Goal: Transaction & Acquisition: Purchase product/service

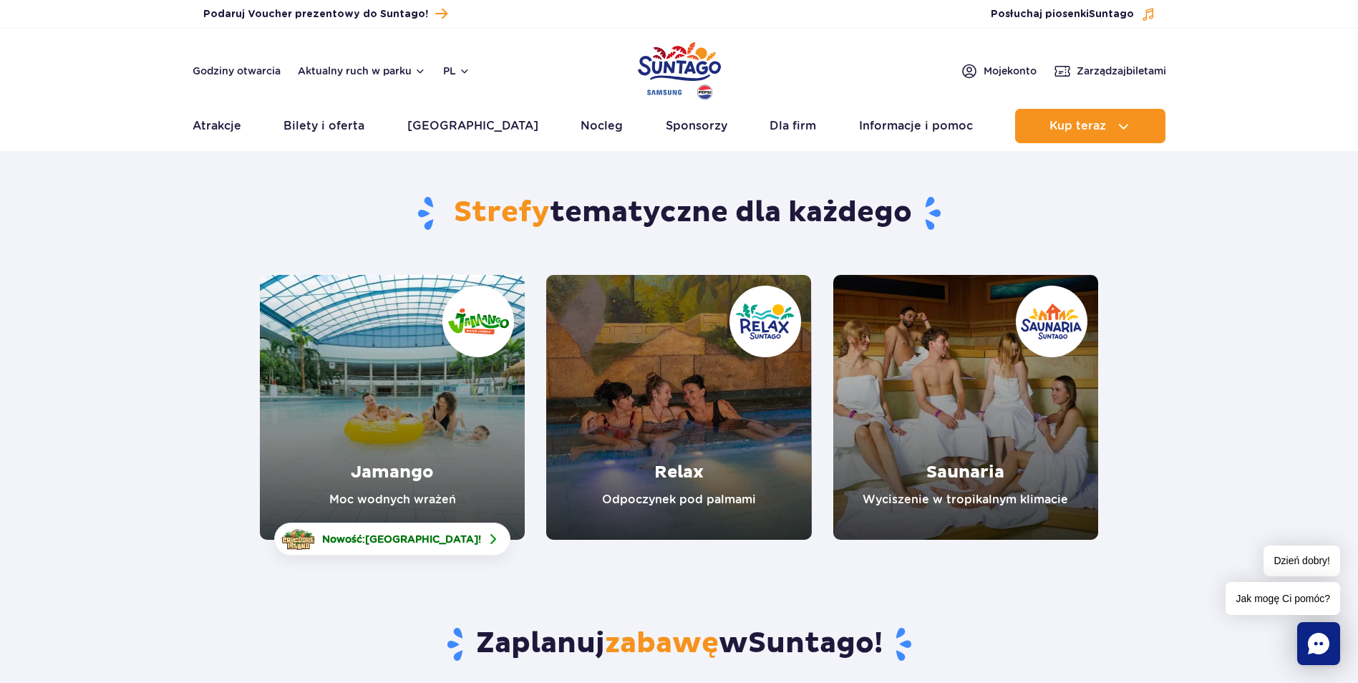
click at [667, 341] on link "Relax" at bounding box center [678, 407] width 265 height 265
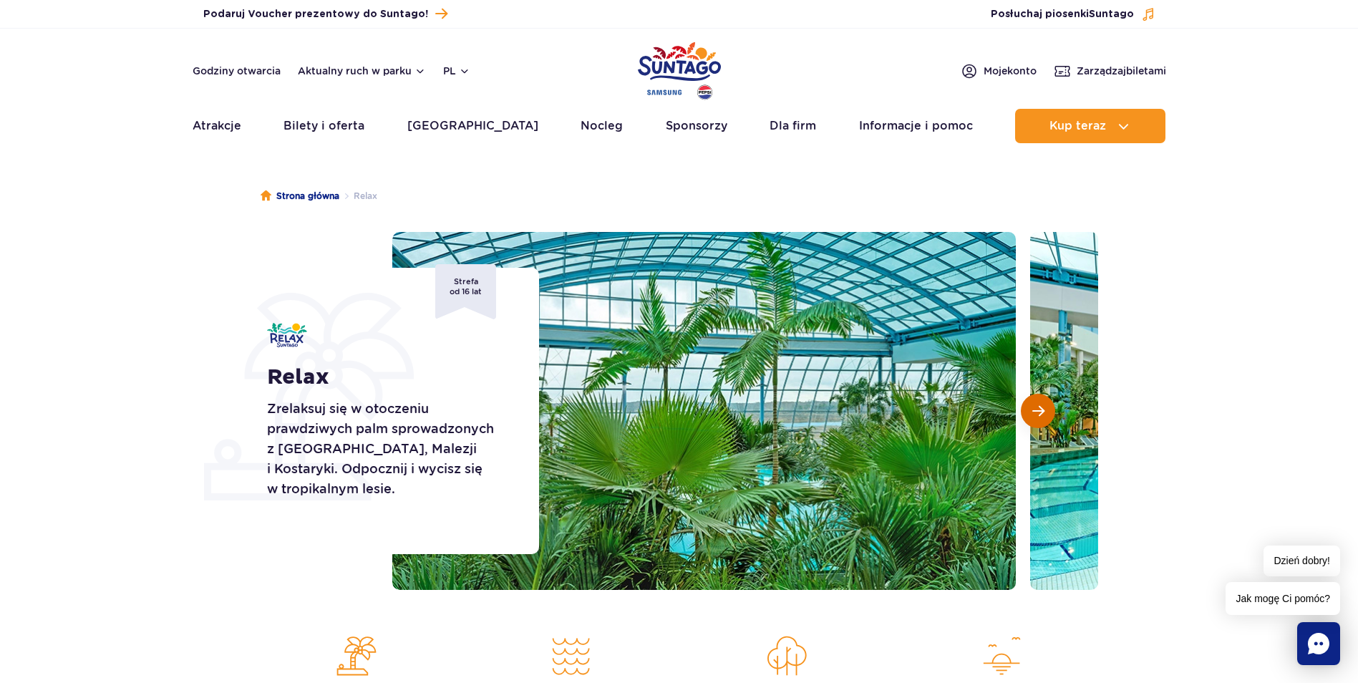
click at [1033, 411] on span "Następny slajd" at bounding box center [1038, 410] width 12 height 13
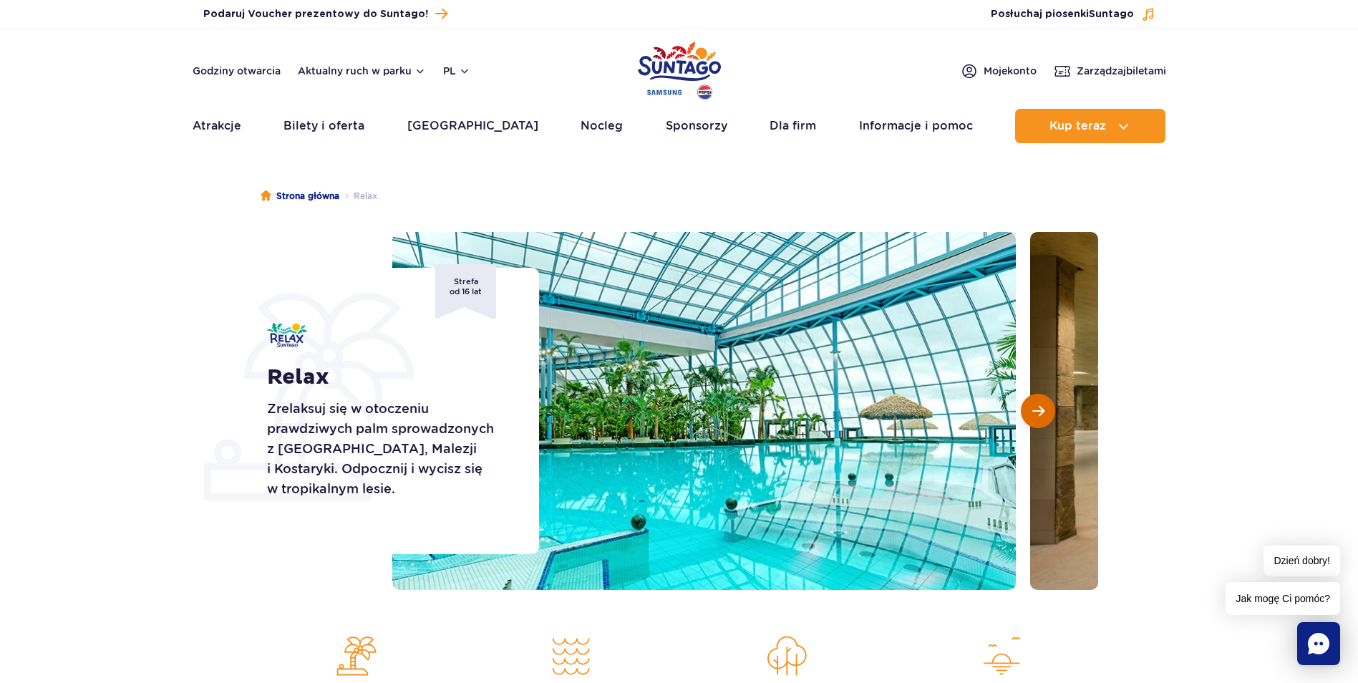
click at [1037, 409] on span "Następny slajd" at bounding box center [1038, 410] width 12 height 13
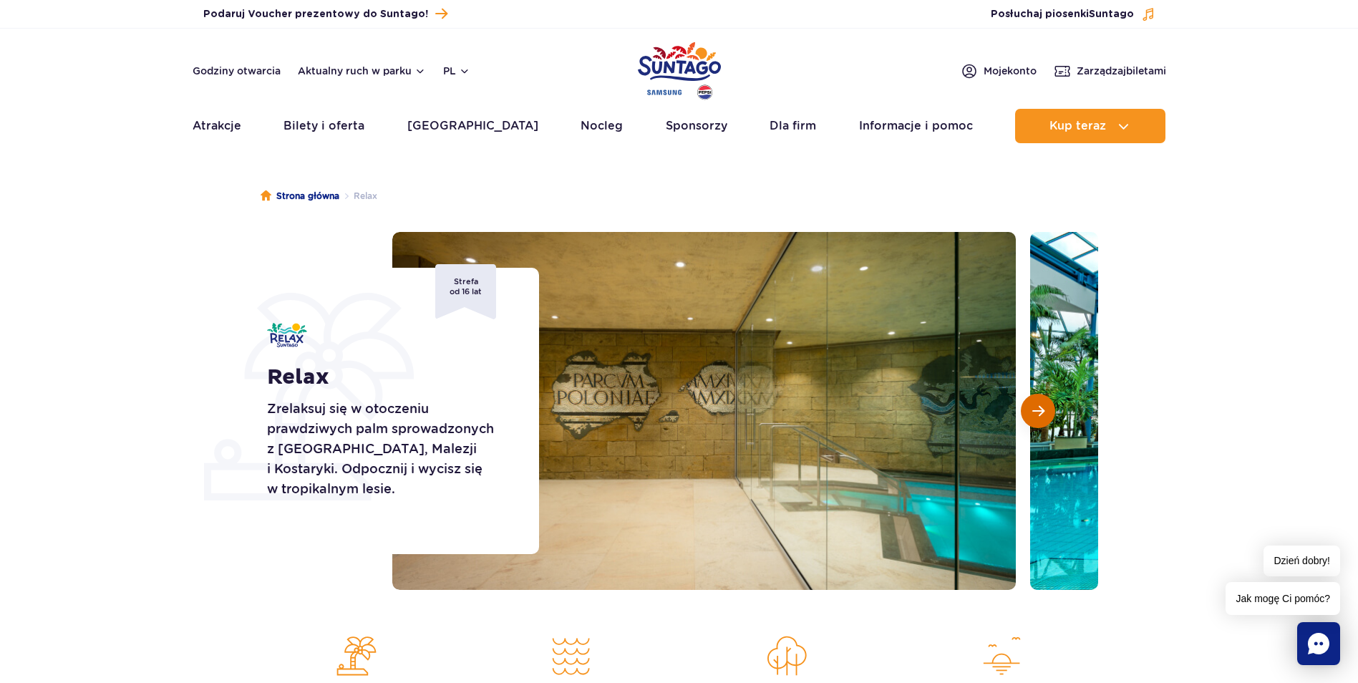
click at [1037, 409] on span "Następny slajd" at bounding box center [1038, 410] width 12 height 13
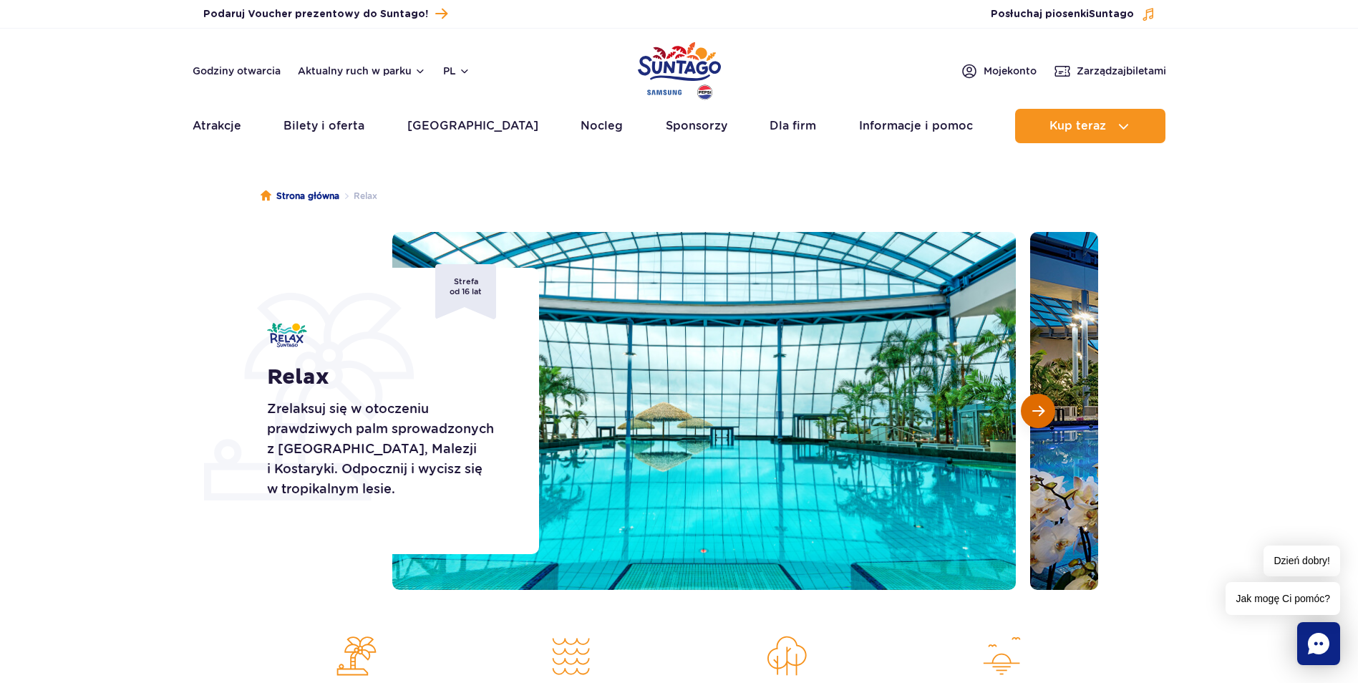
click at [1037, 409] on span "Następny slajd" at bounding box center [1038, 410] width 12 height 13
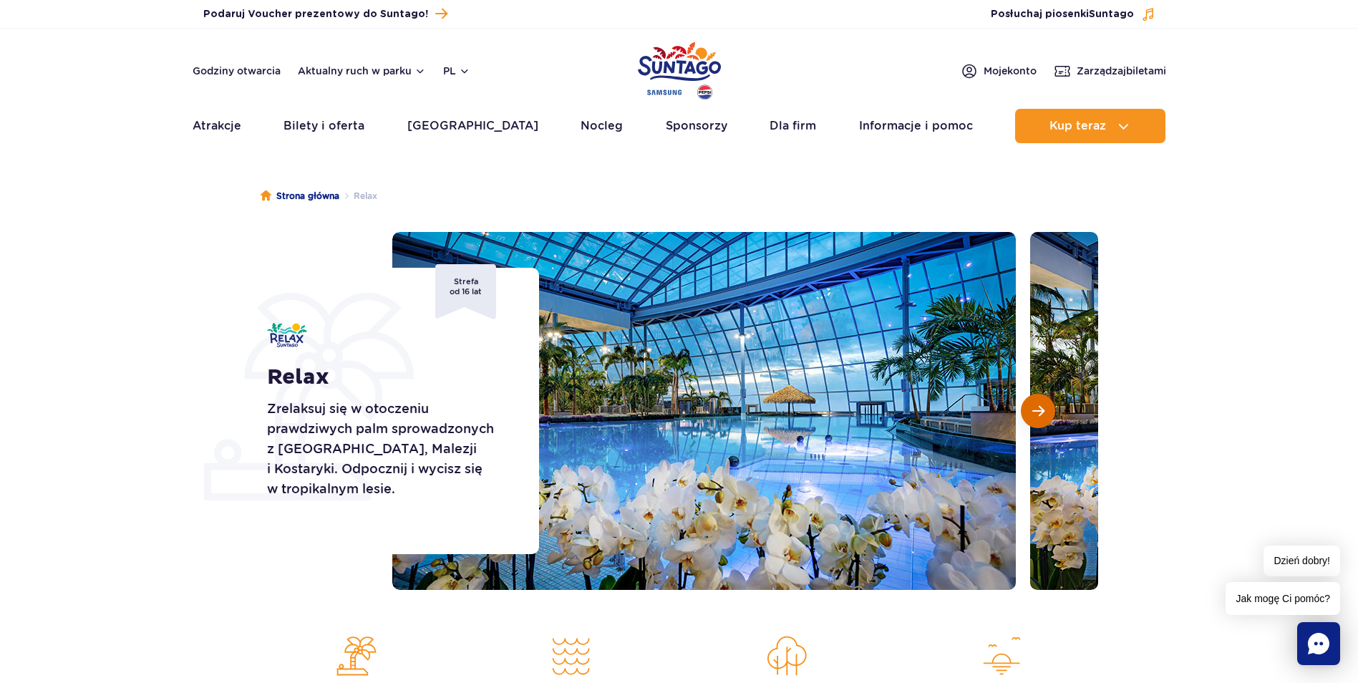
click at [1037, 409] on span "Następny slajd" at bounding box center [1038, 410] width 12 height 13
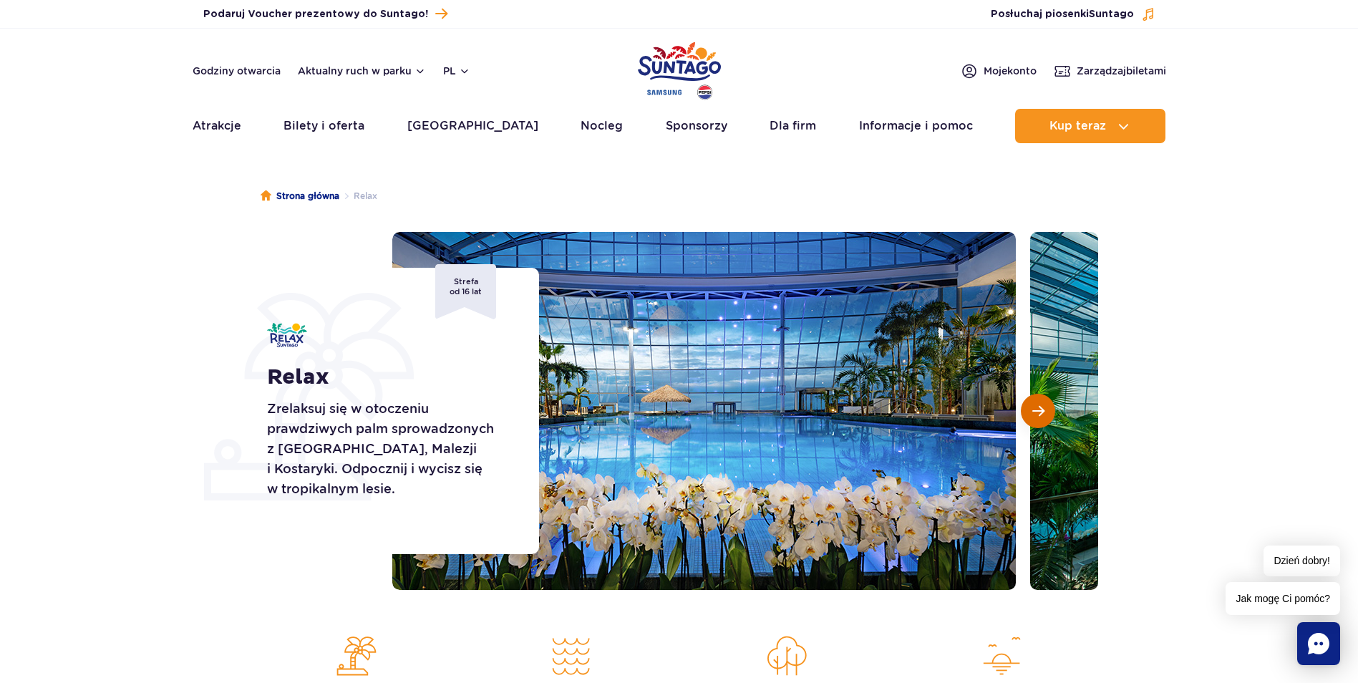
click at [1037, 409] on span "Następny slajd" at bounding box center [1038, 410] width 12 height 13
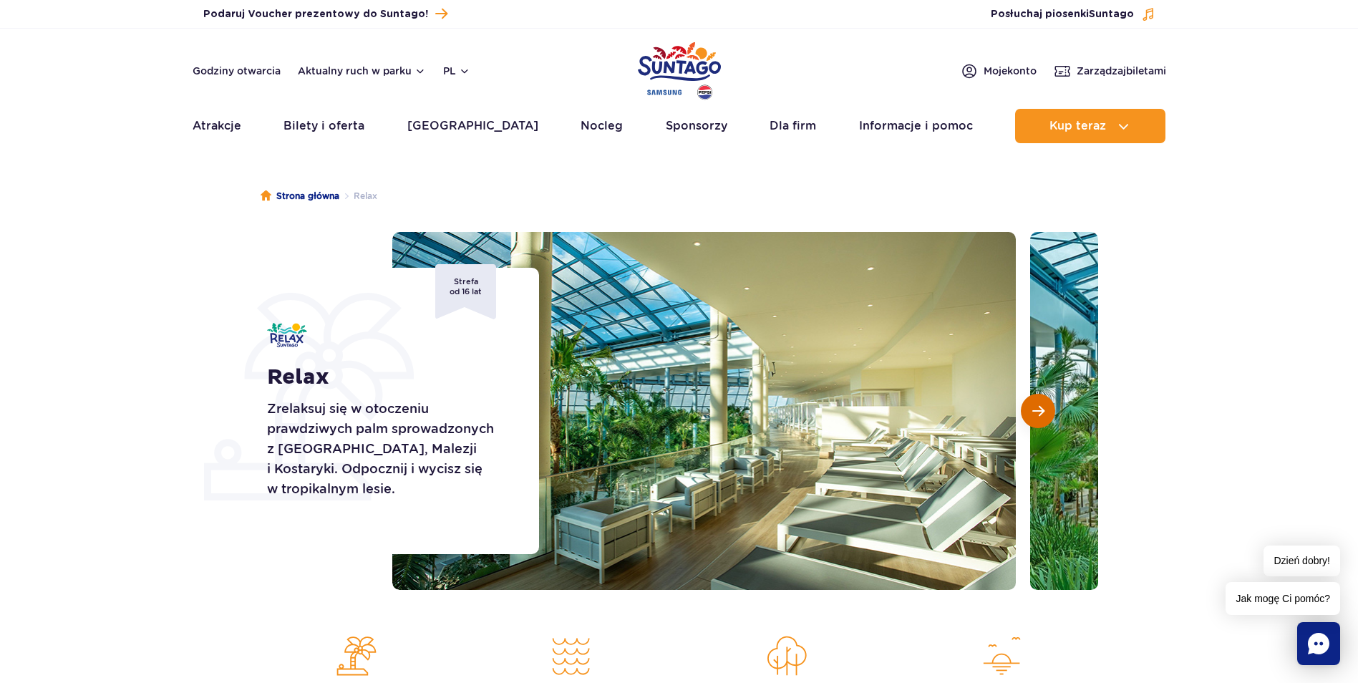
click at [1037, 409] on span "Następny slajd" at bounding box center [1038, 410] width 12 height 13
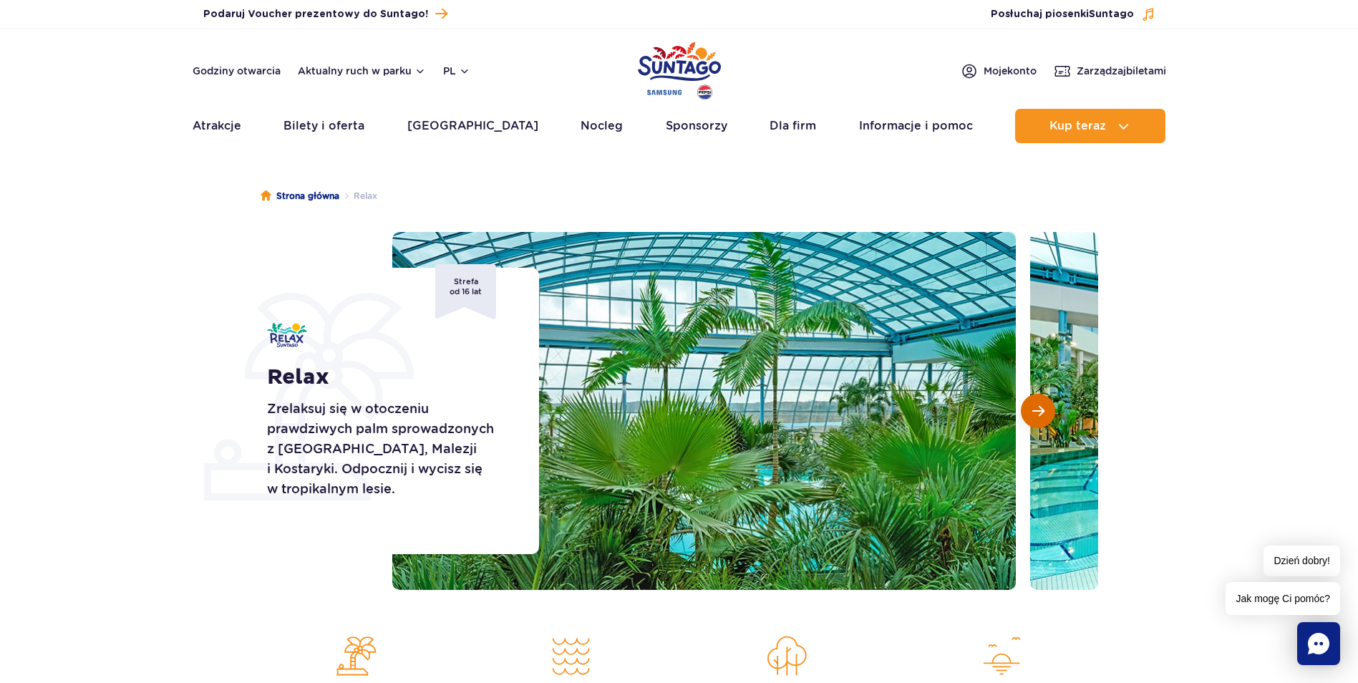
click at [1037, 409] on span "Następny slajd" at bounding box center [1038, 410] width 12 height 13
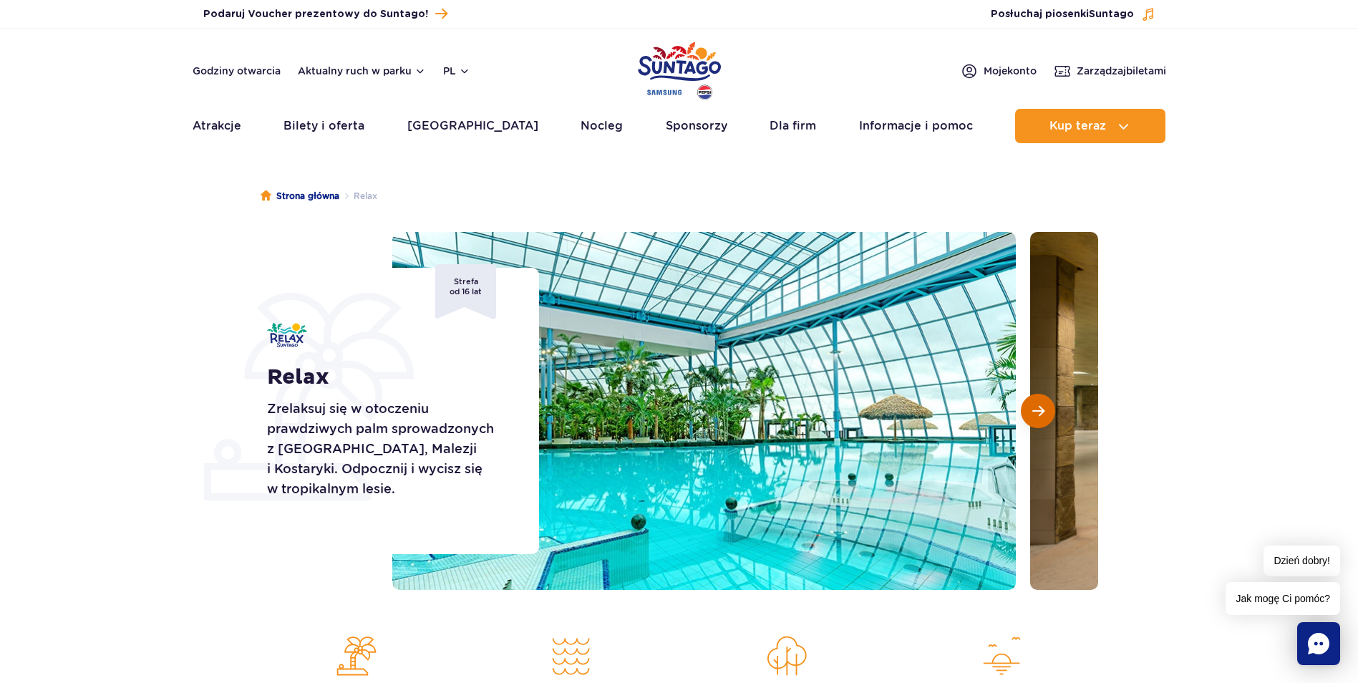
click at [1037, 409] on span "Następny slajd" at bounding box center [1038, 410] width 12 height 13
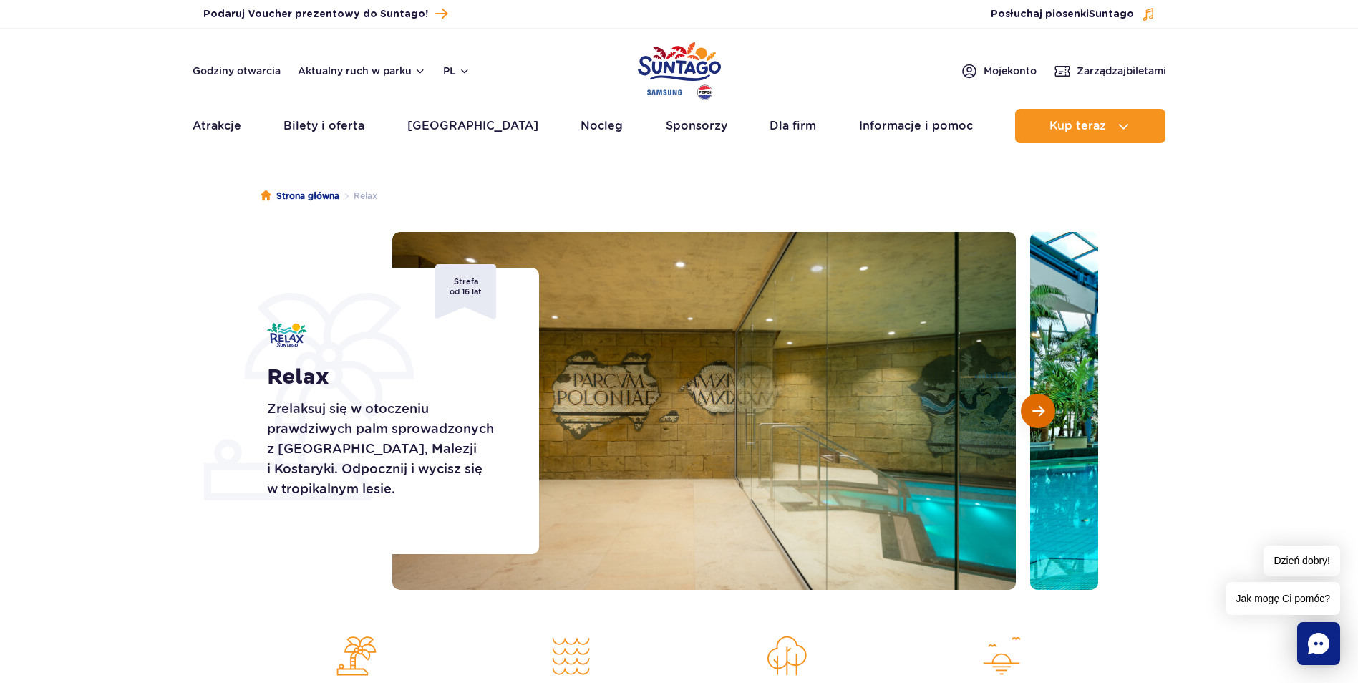
click at [1037, 409] on span "Następny slajd" at bounding box center [1038, 410] width 12 height 13
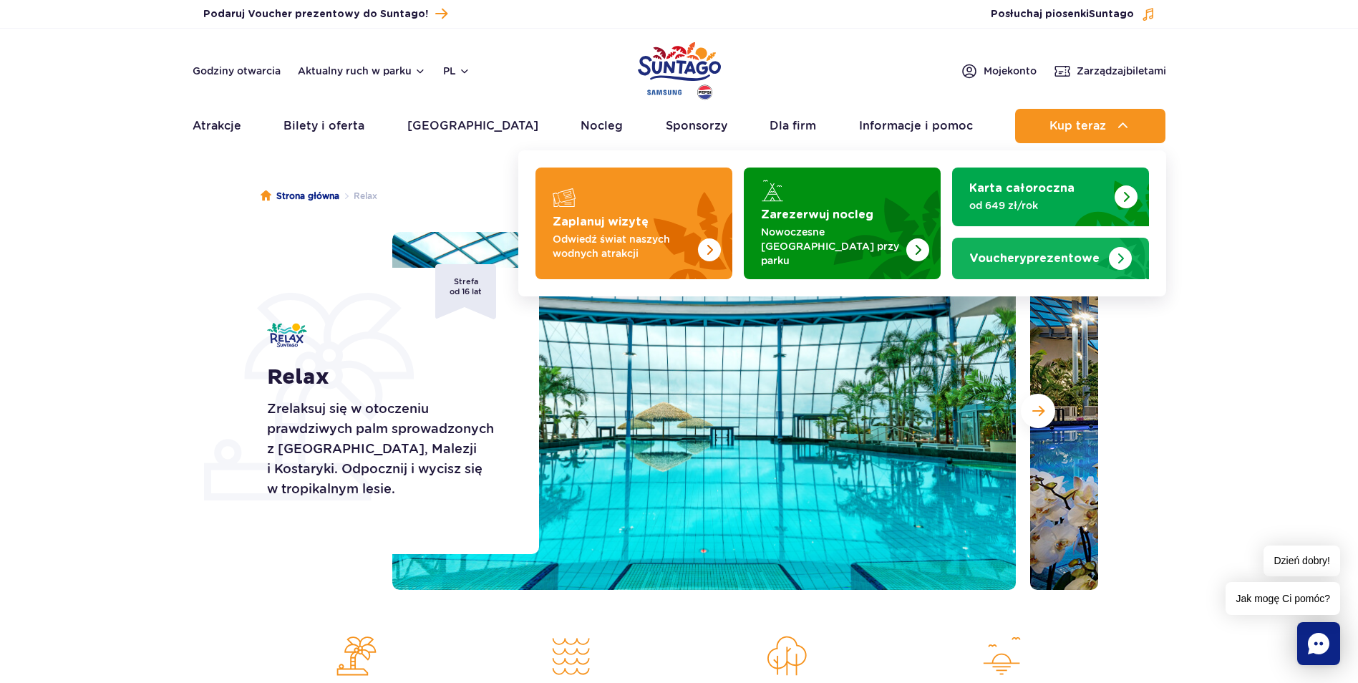
click at [1066, 253] on strong "Vouchery prezentowe" at bounding box center [1034, 258] width 130 height 11
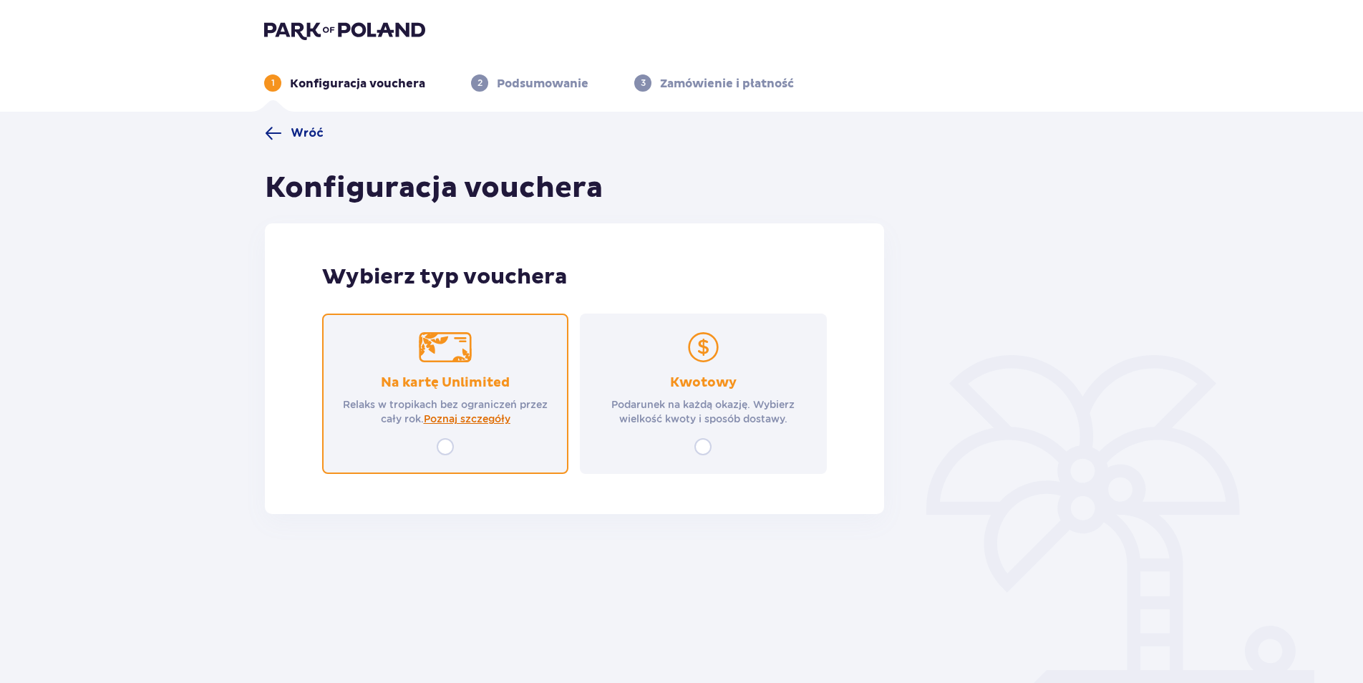
click at [488, 419] on span "Poznaj szczegóły" at bounding box center [467, 419] width 87 height 14
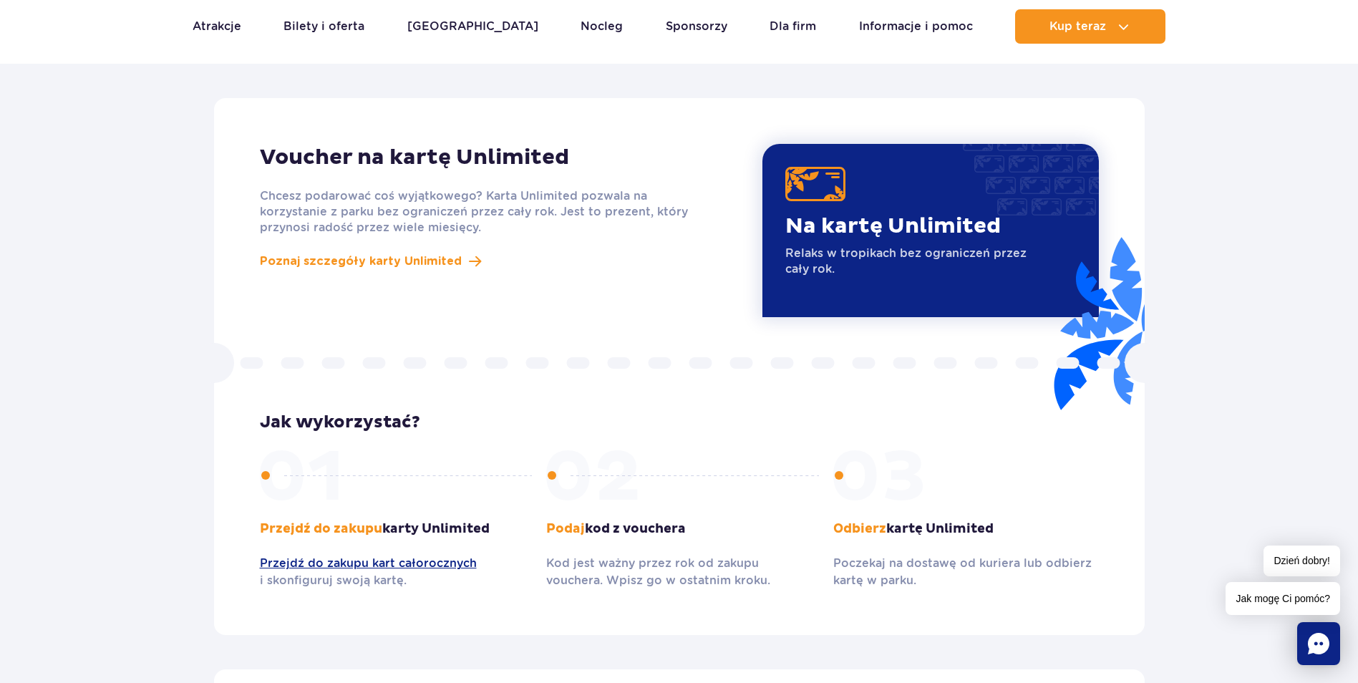
scroll to position [1171, 0]
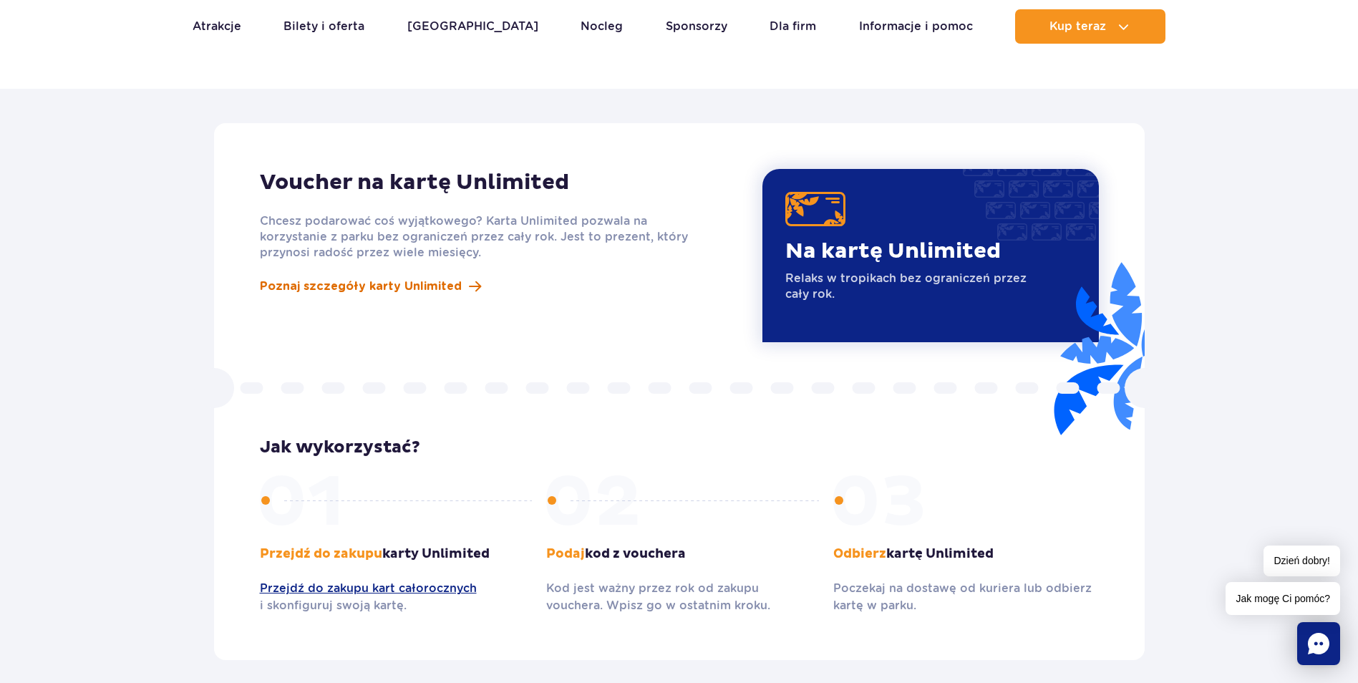
click at [429, 278] on span "Poznaj szczegóły karty Unlimited" at bounding box center [361, 286] width 202 height 17
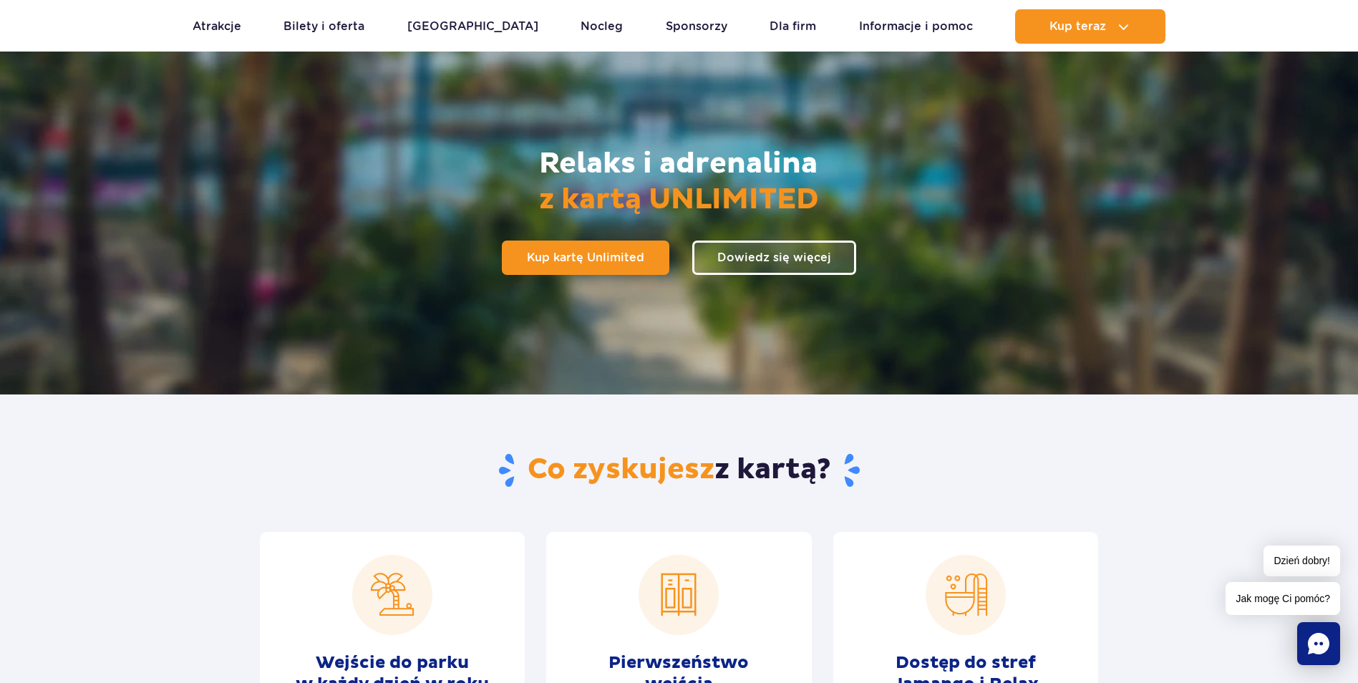
scroll to position [72, 0]
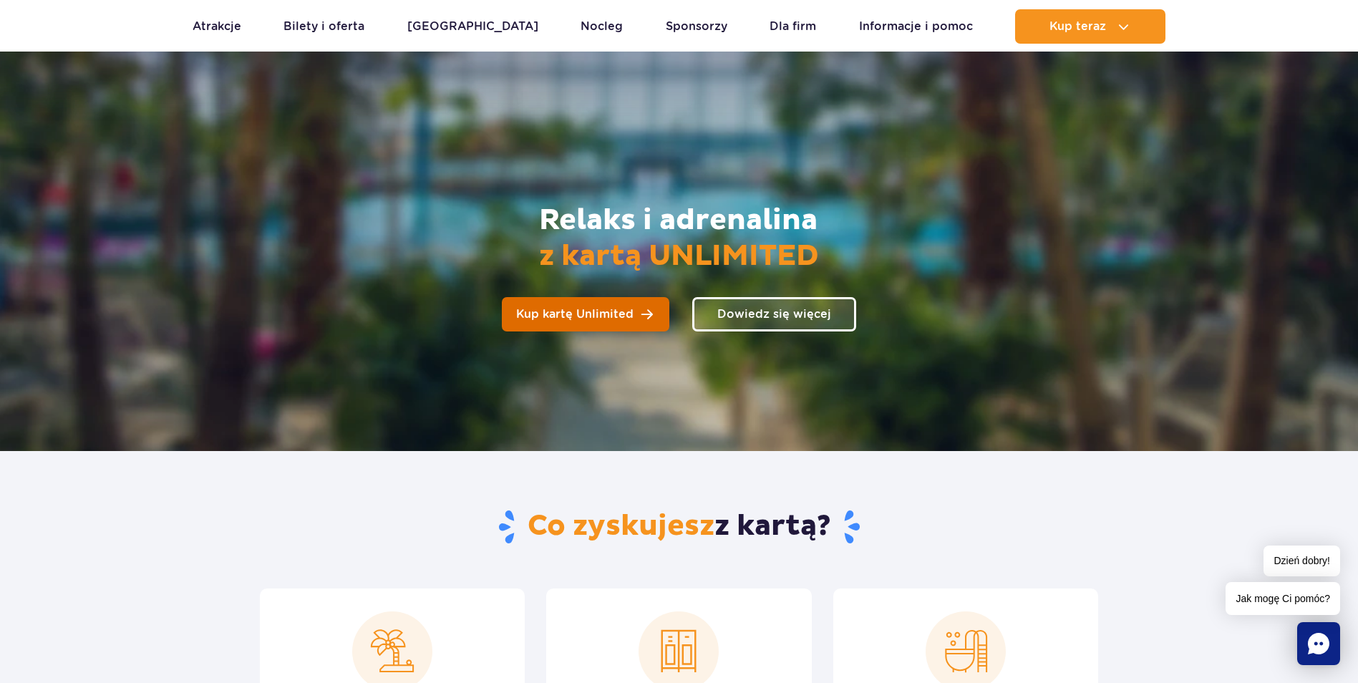
click at [586, 311] on span "Kup kartę Unlimited" at bounding box center [574, 313] width 117 height 11
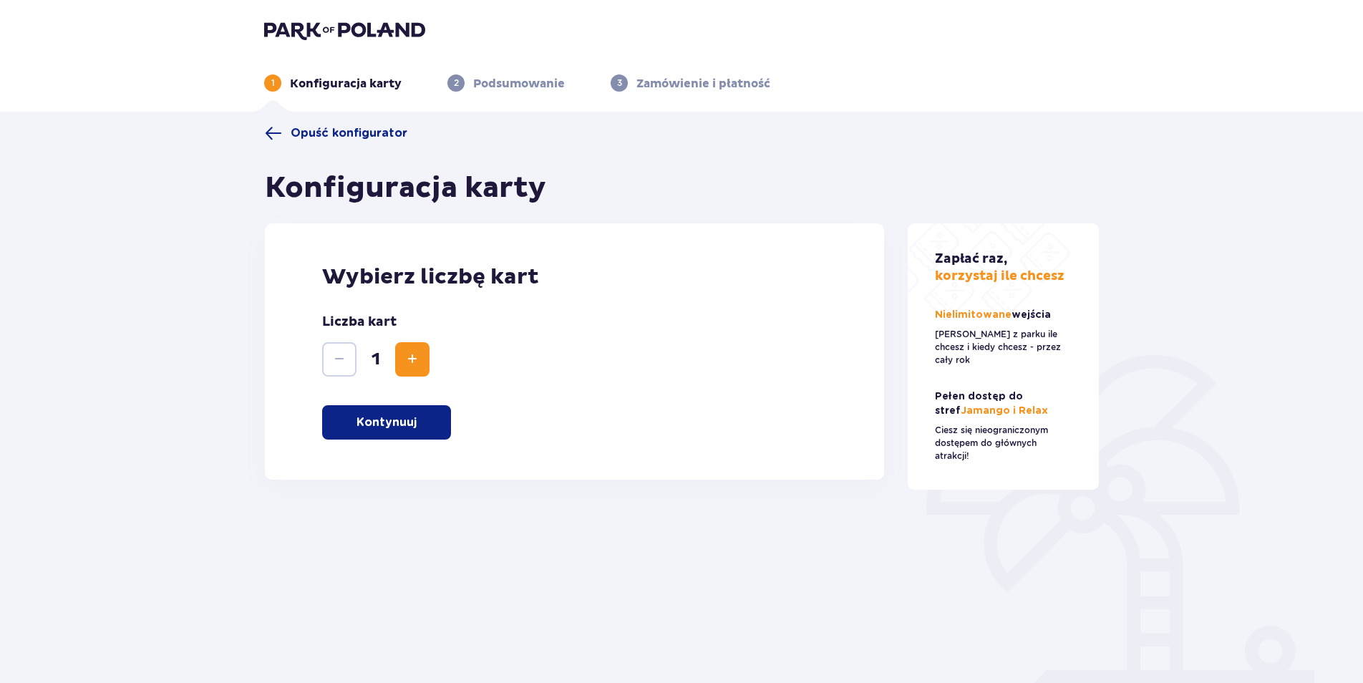
click at [418, 357] on span "Increase" at bounding box center [412, 359] width 17 height 17
click at [402, 419] on p "Kontynuuj" at bounding box center [386, 422] width 60 height 16
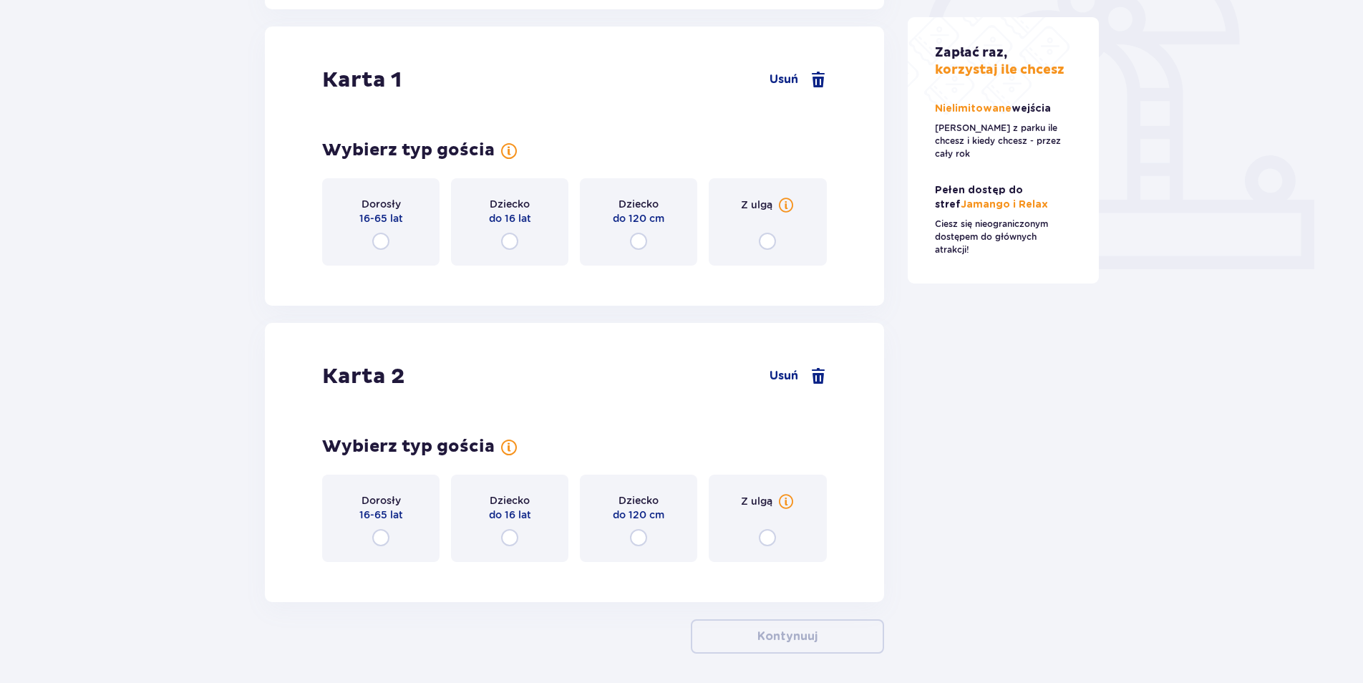
scroll to position [480, 0]
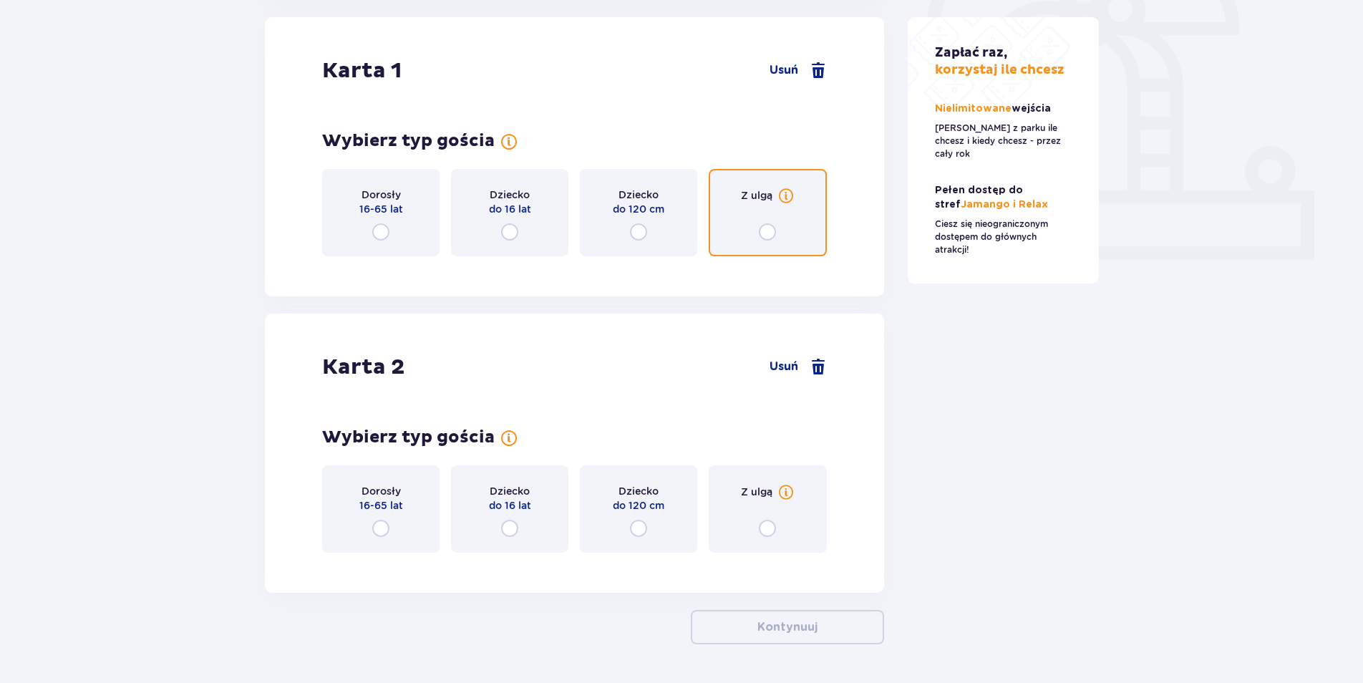
click at [771, 228] on input "radio" at bounding box center [767, 231] width 17 height 17
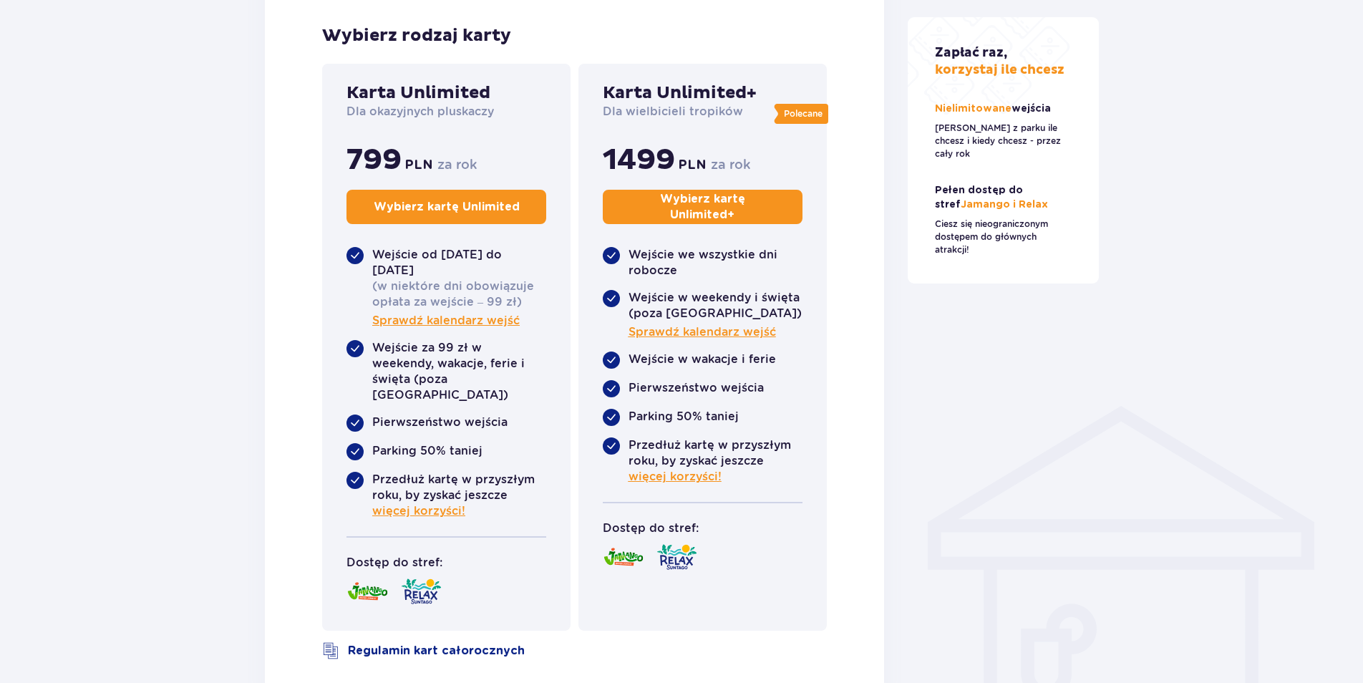
scroll to position [764, 0]
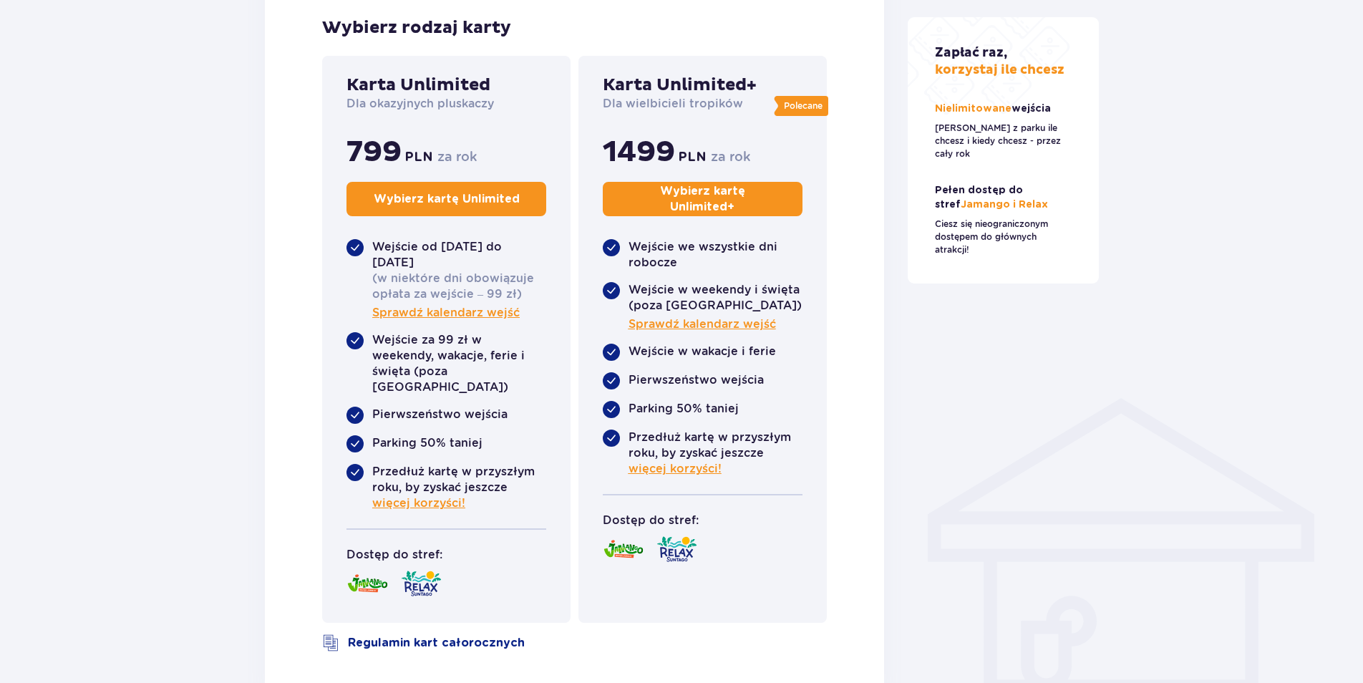
click at [449, 201] on p "Wybierz kartę Unlimited" at bounding box center [447, 199] width 146 height 16
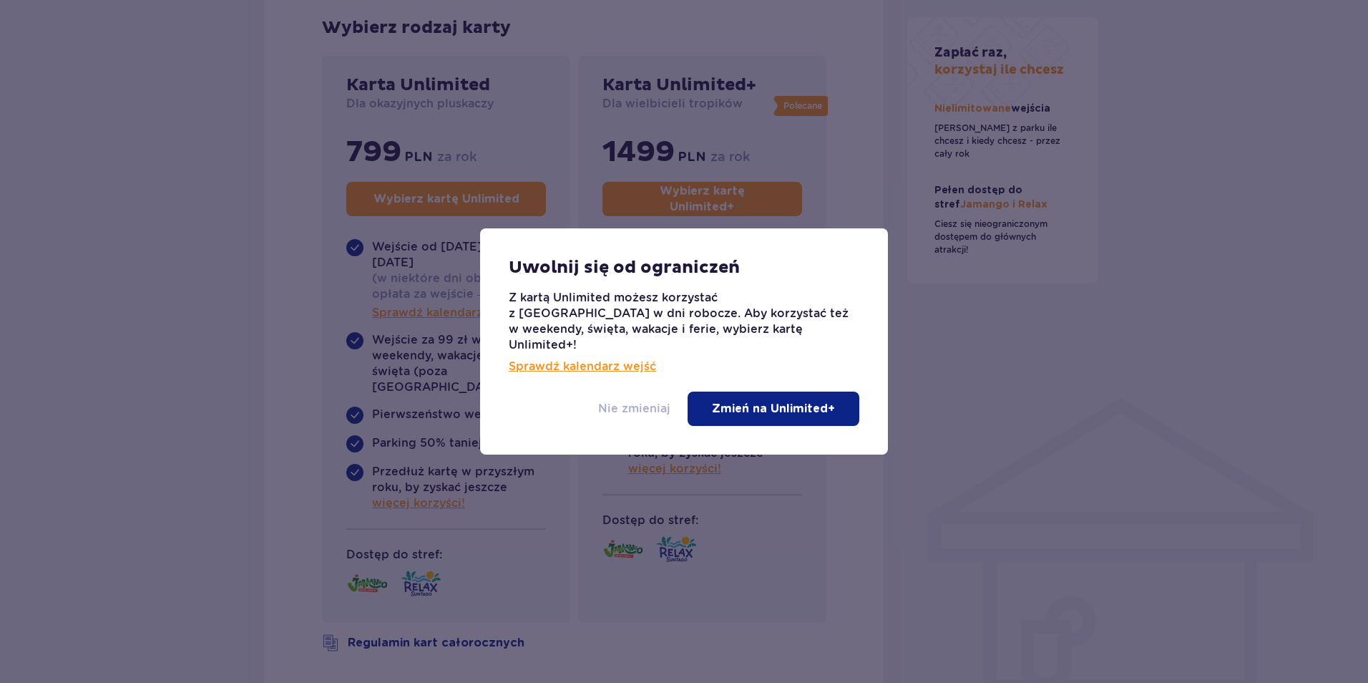
click at [641, 401] on p "Nie zmieniaj" at bounding box center [634, 409] width 72 height 16
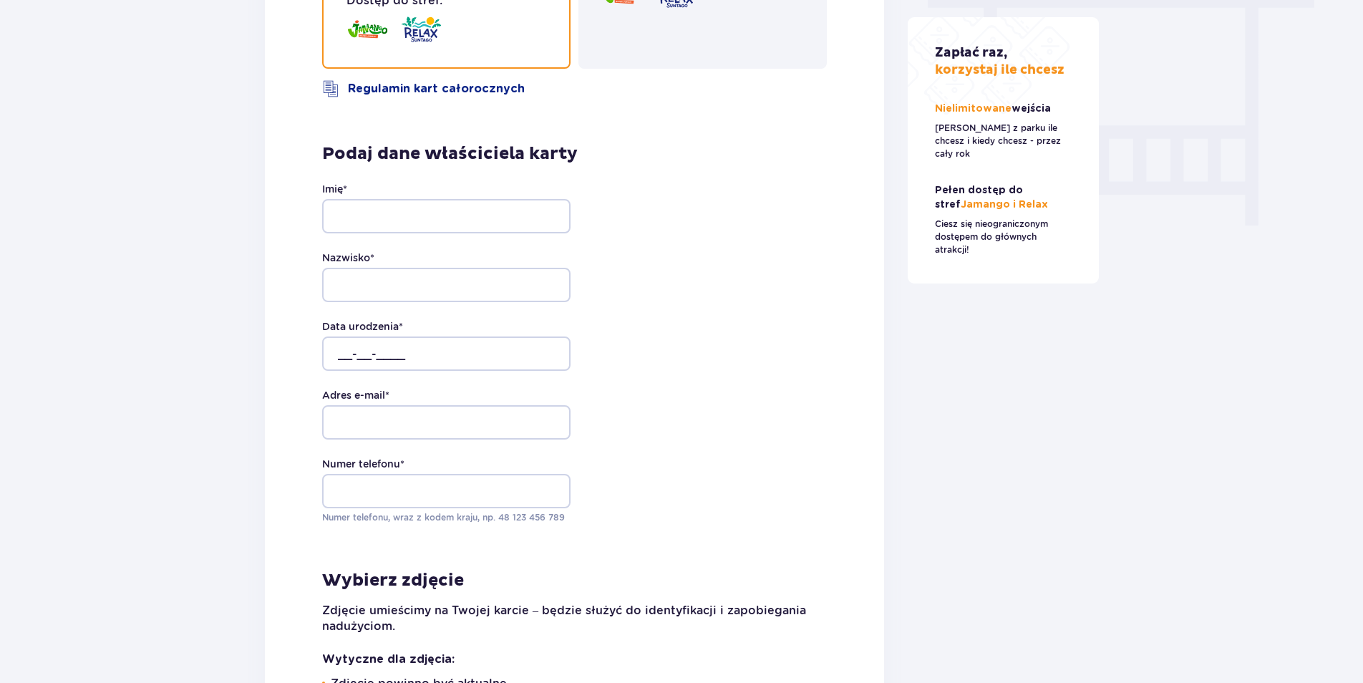
scroll to position [1285, 0]
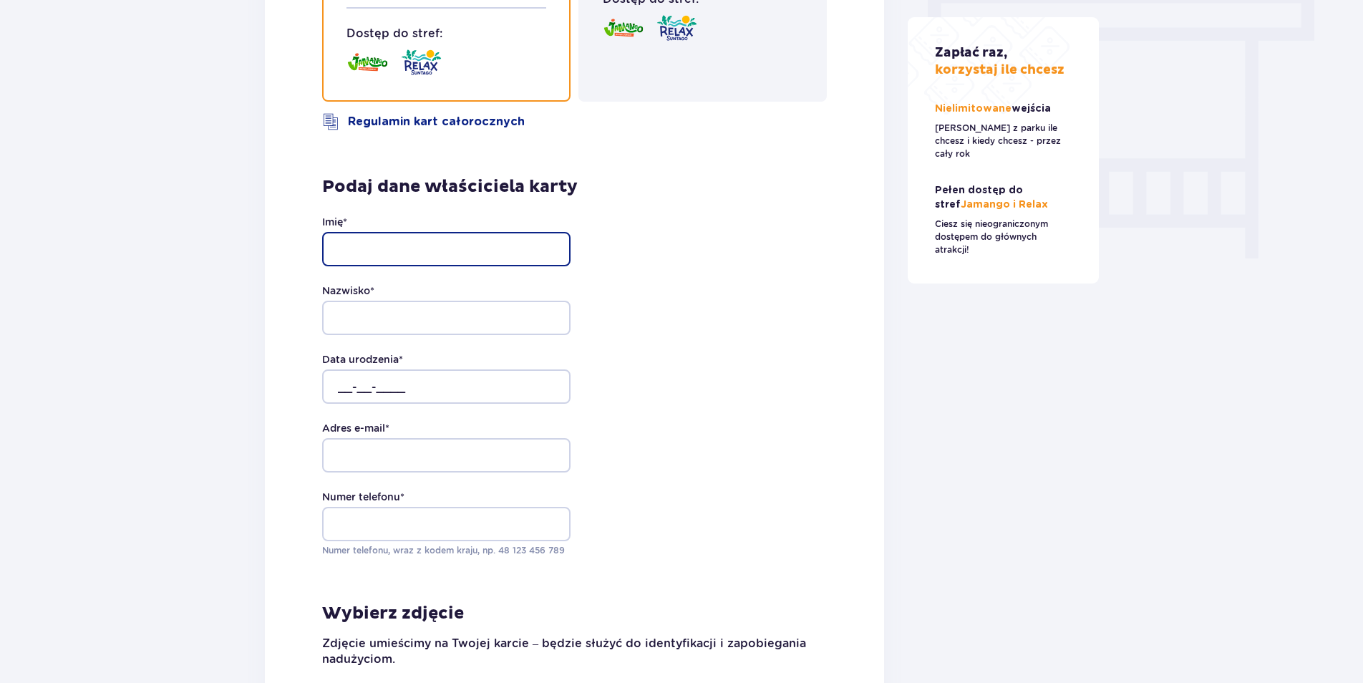
click at [391, 232] on input "Imię *" at bounding box center [446, 249] width 248 height 34
type input "[PERSON_NAME]"
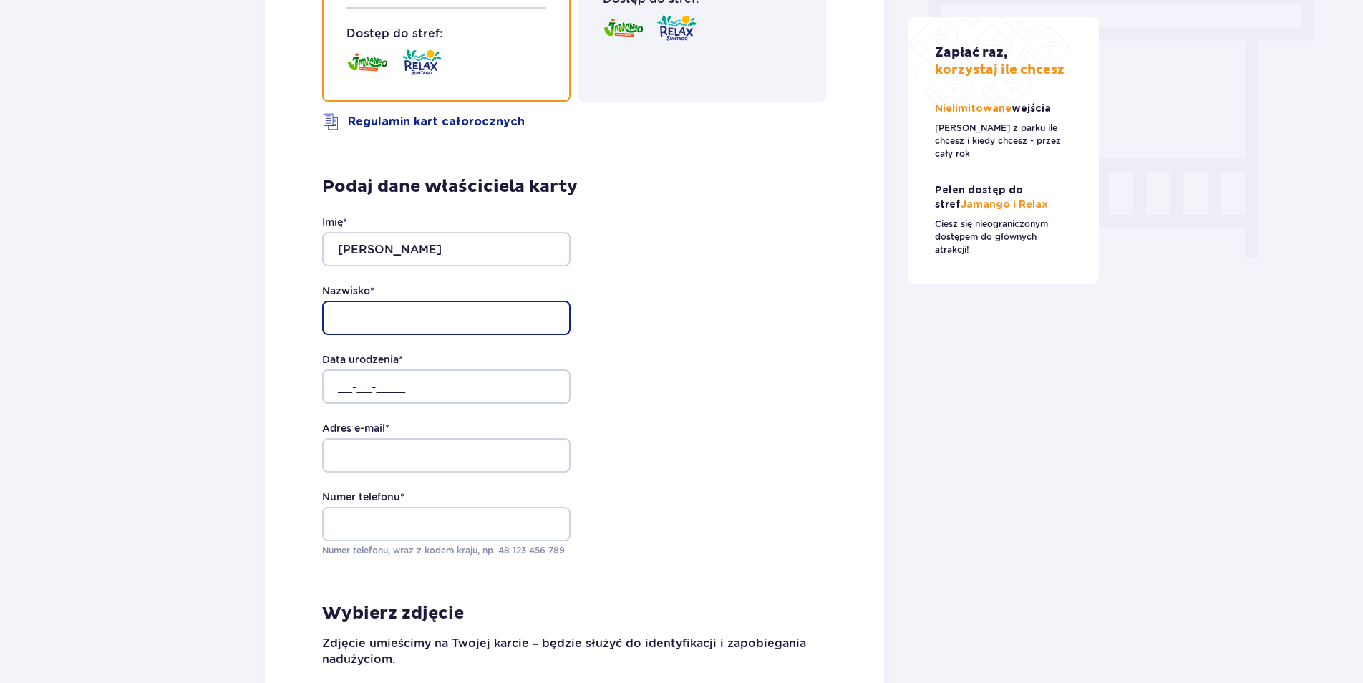
type input "[PERSON_NAME]"
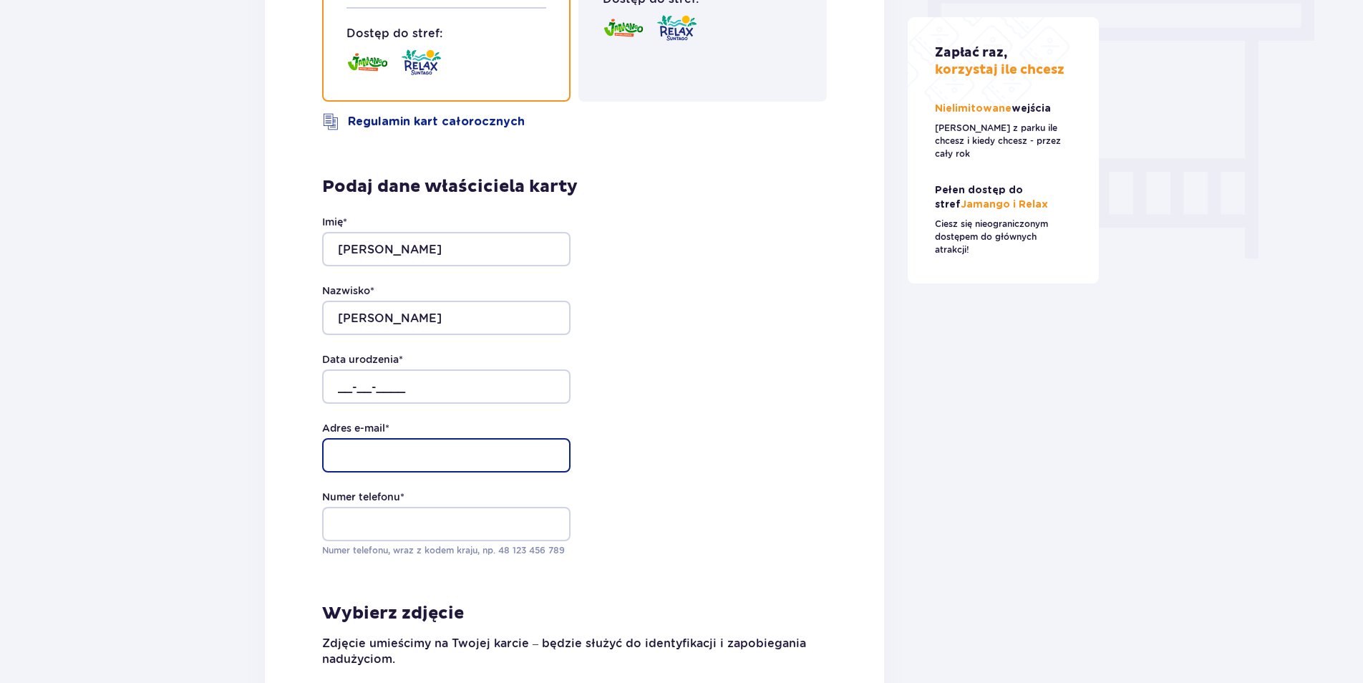
type input "[EMAIL_ADDRESS][DOMAIN_NAME]"
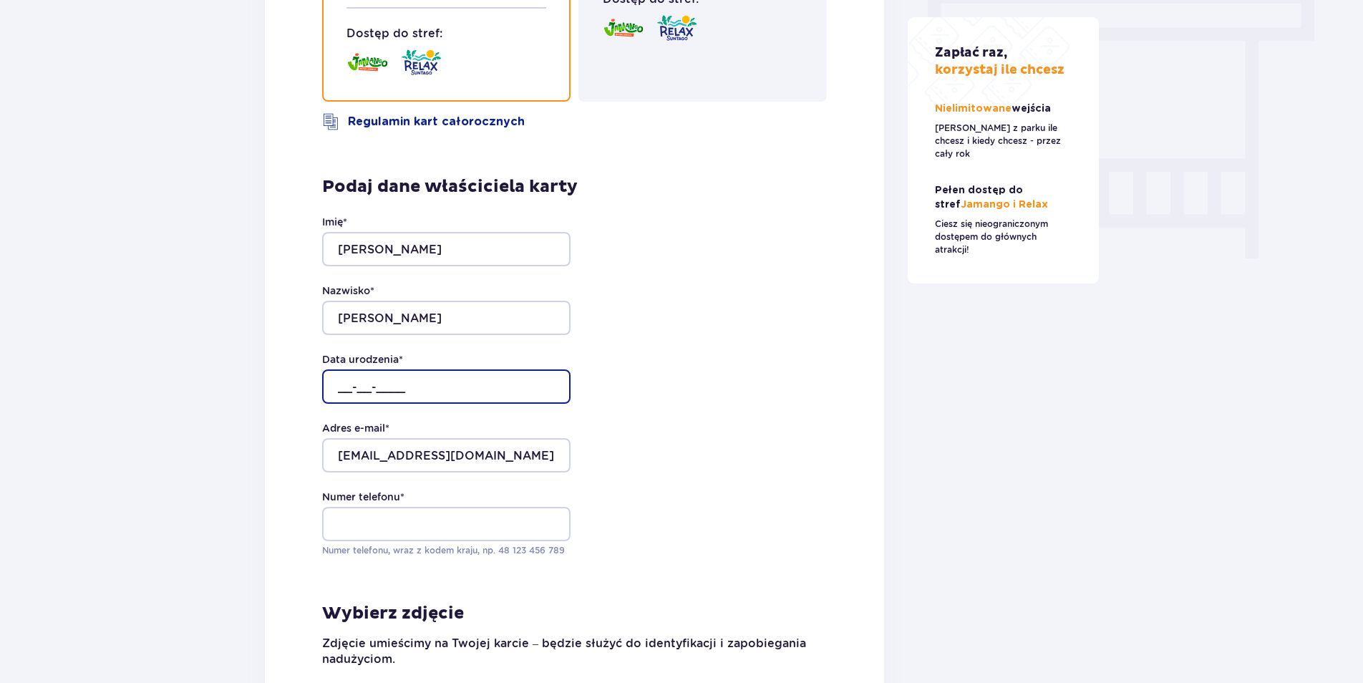
click at [348, 369] on input "__-__-____" at bounding box center [446, 386] width 248 height 34
type input "[DATE]"
click at [632, 421] on div "Adres e-mail * [EMAIL_ADDRESS][DOMAIN_NAME]" at bounding box center [574, 447] width 505 height 52
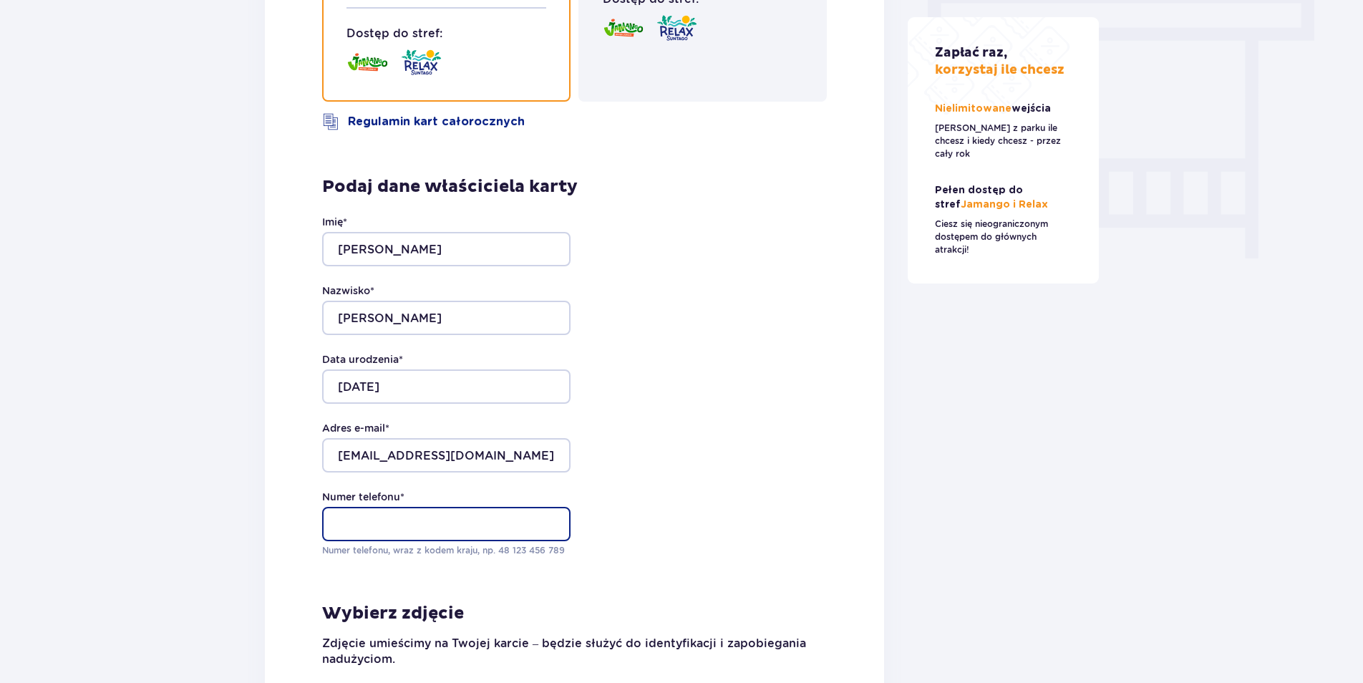
click at [427, 507] on input "Numer telefonu *" at bounding box center [446, 524] width 248 height 34
type input "[PHONE_NUMBER]"
click at [595, 473] on div "Imię * [PERSON_NAME] * [PERSON_NAME] Data urodzenia * [DATE] Adres e-mail * [EM…" at bounding box center [574, 386] width 505 height 342
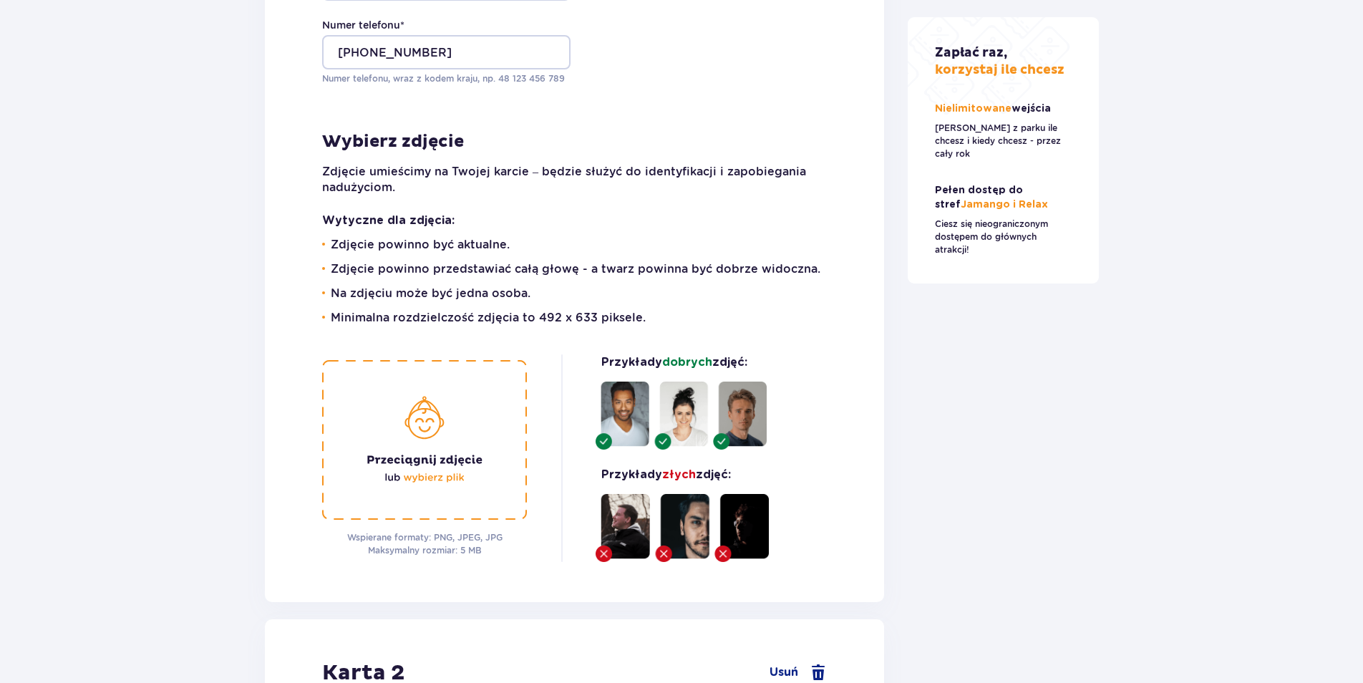
scroll to position [1789, 0]
